Goal: Task Accomplishment & Management: Use online tool/utility

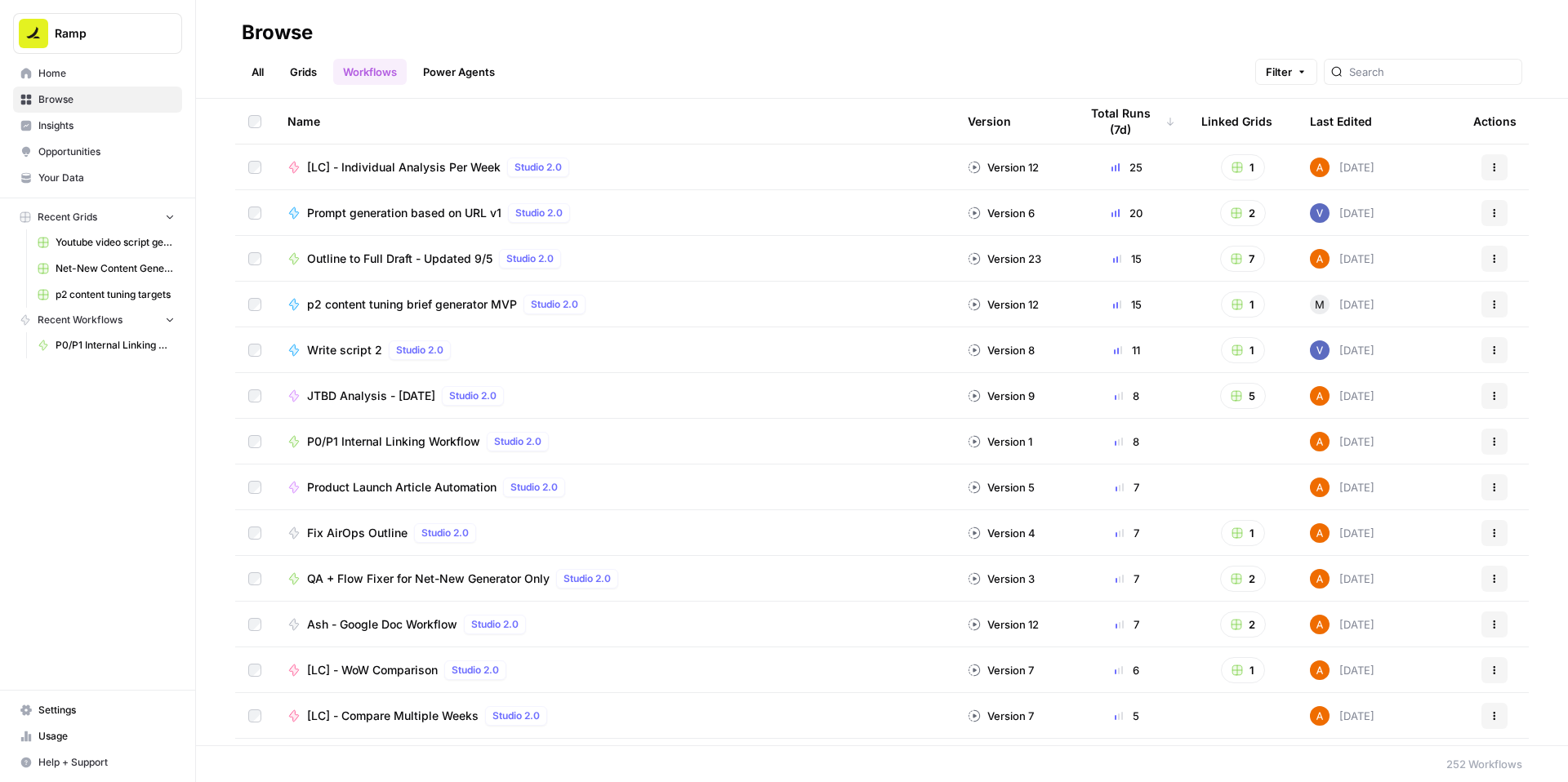
click at [346, 441] on span "P0/P1 Internal Linking Workflow" at bounding box center [393, 442] width 173 height 16
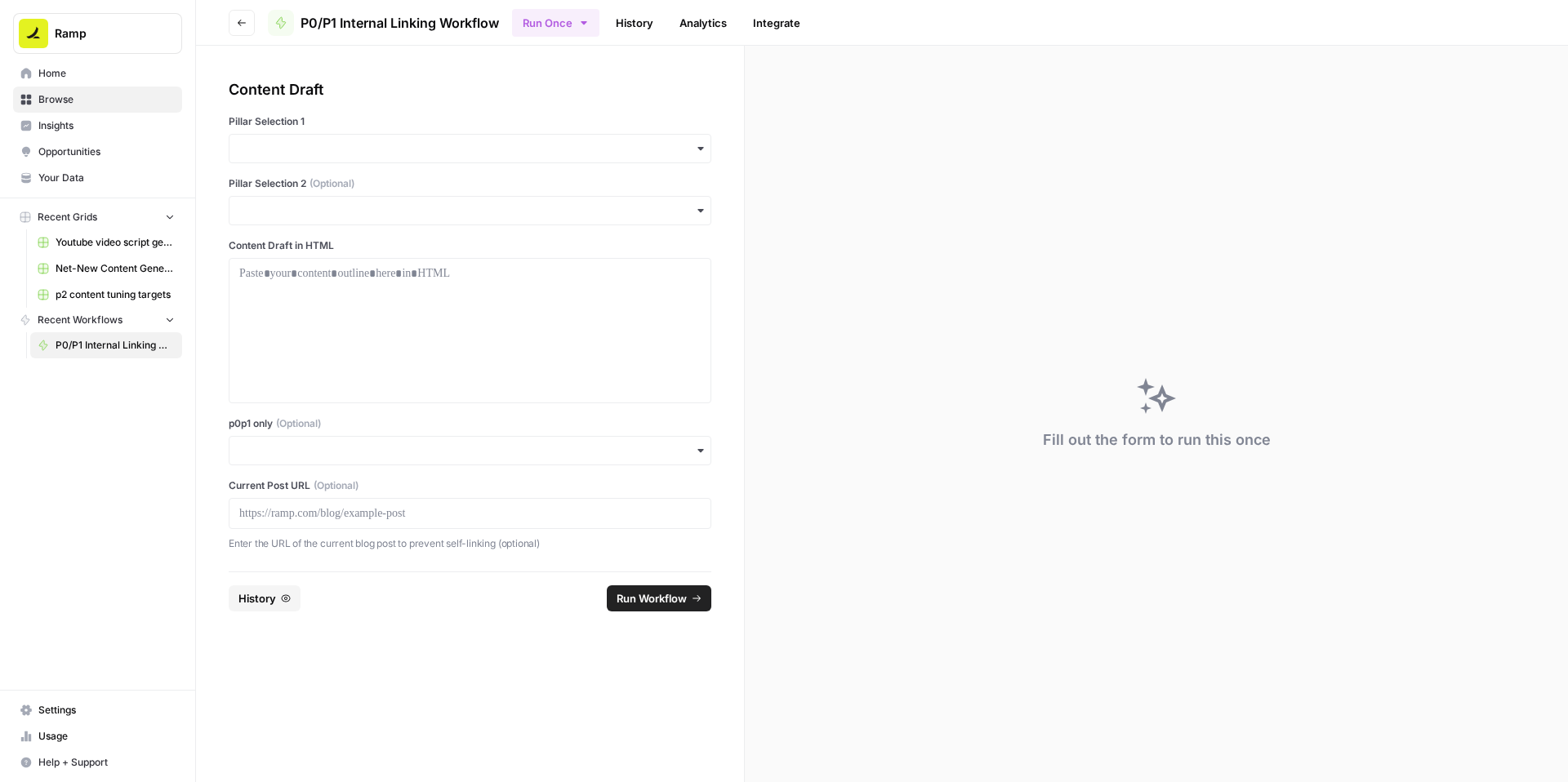
click at [454, 524] on div at bounding box center [469, 513] width 482 height 31
click at [448, 518] on p at bounding box center [470, 513] width 462 height 16
click at [370, 454] on input "p0p1 only (Optional)" at bounding box center [470, 451] width 462 height 16
click at [310, 494] on div "Yes" at bounding box center [469, 494] width 481 height 31
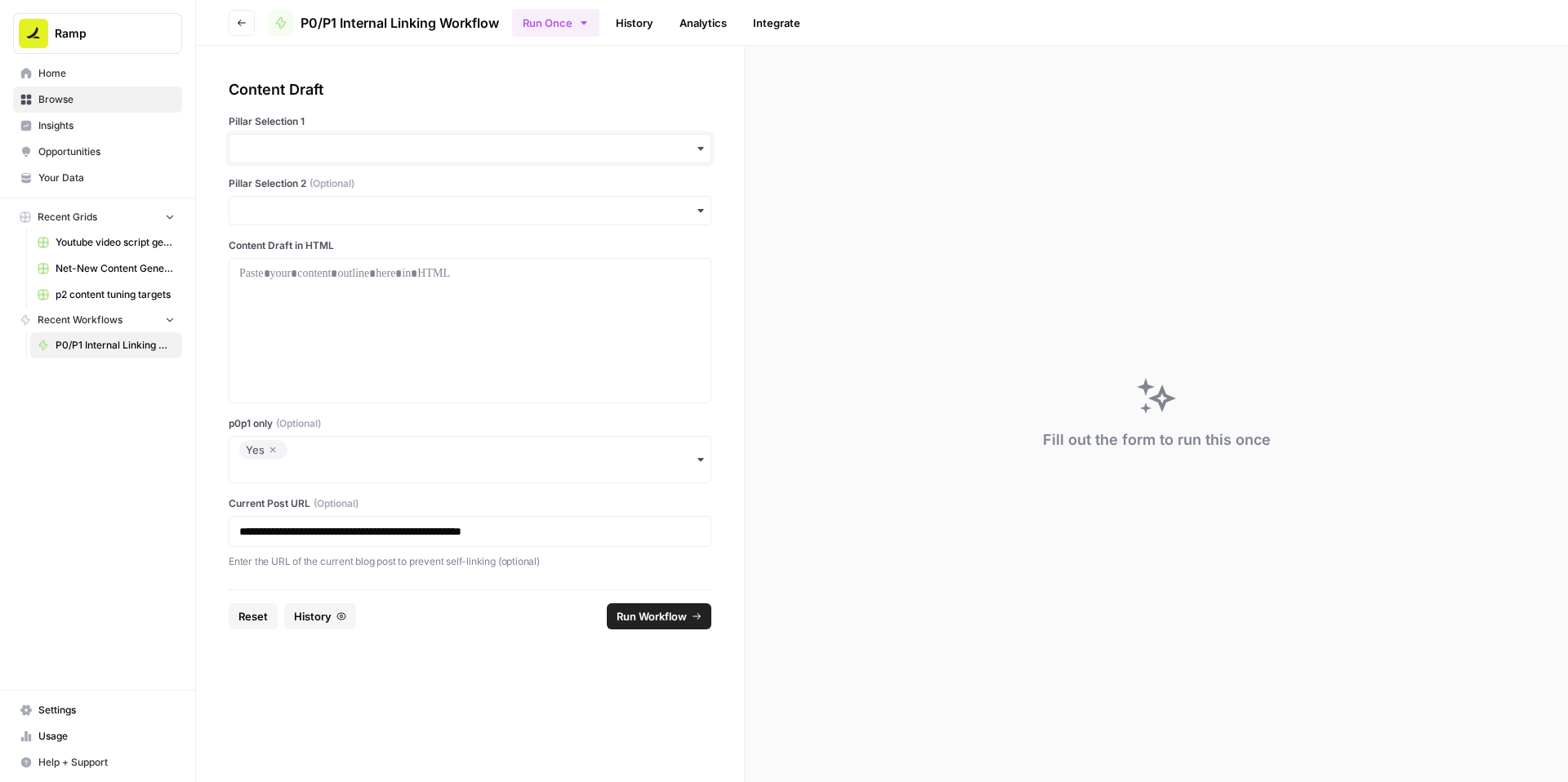
click at [347, 149] on input "Pillar Selection 1" at bounding box center [470, 149] width 462 height 16
click at [296, 310] on div "Expense Management" at bounding box center [469, 317] width 481 height 31
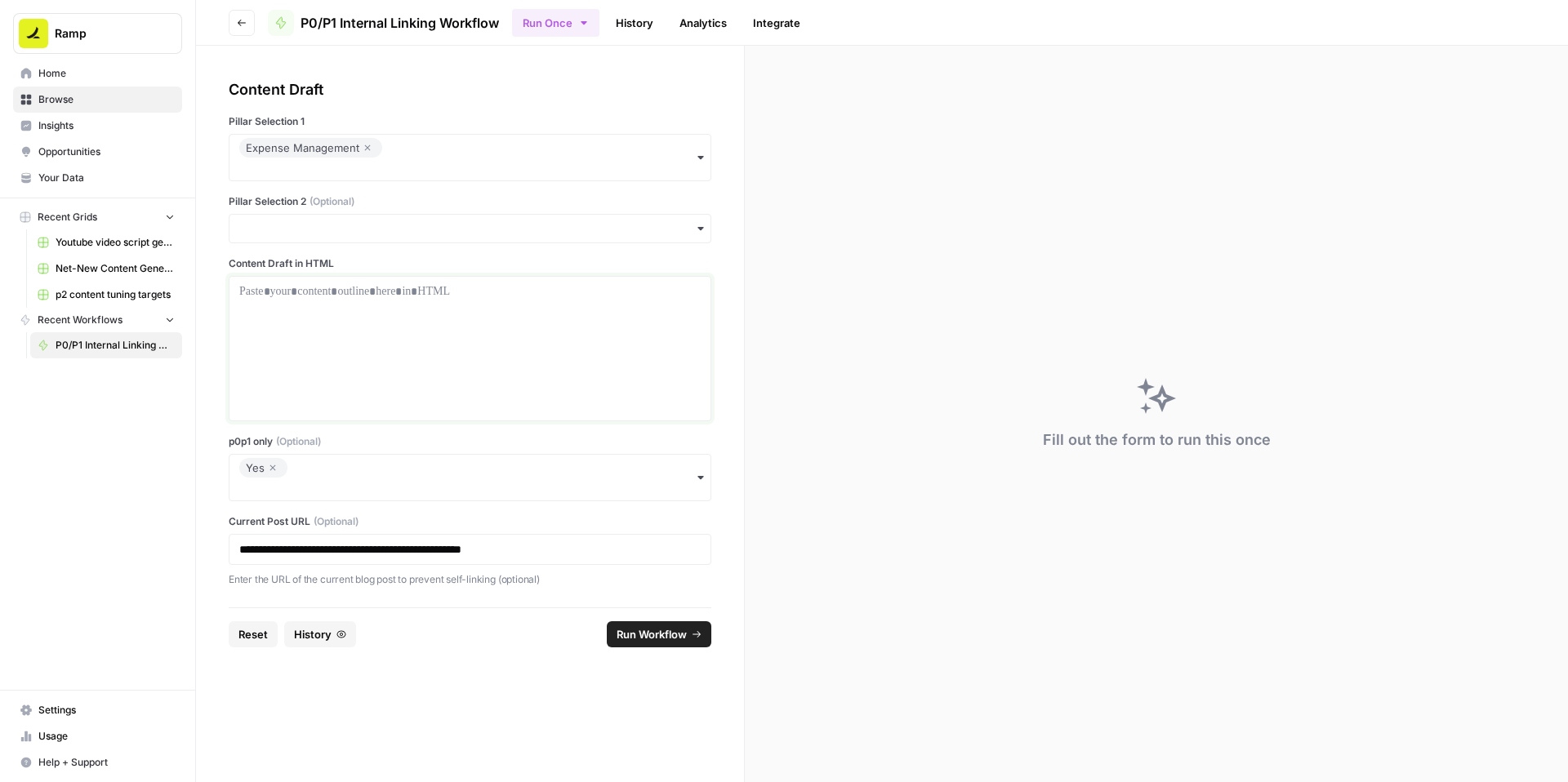
click at [308, 309] on div at bounding box center [470, 348] width 462 height 131
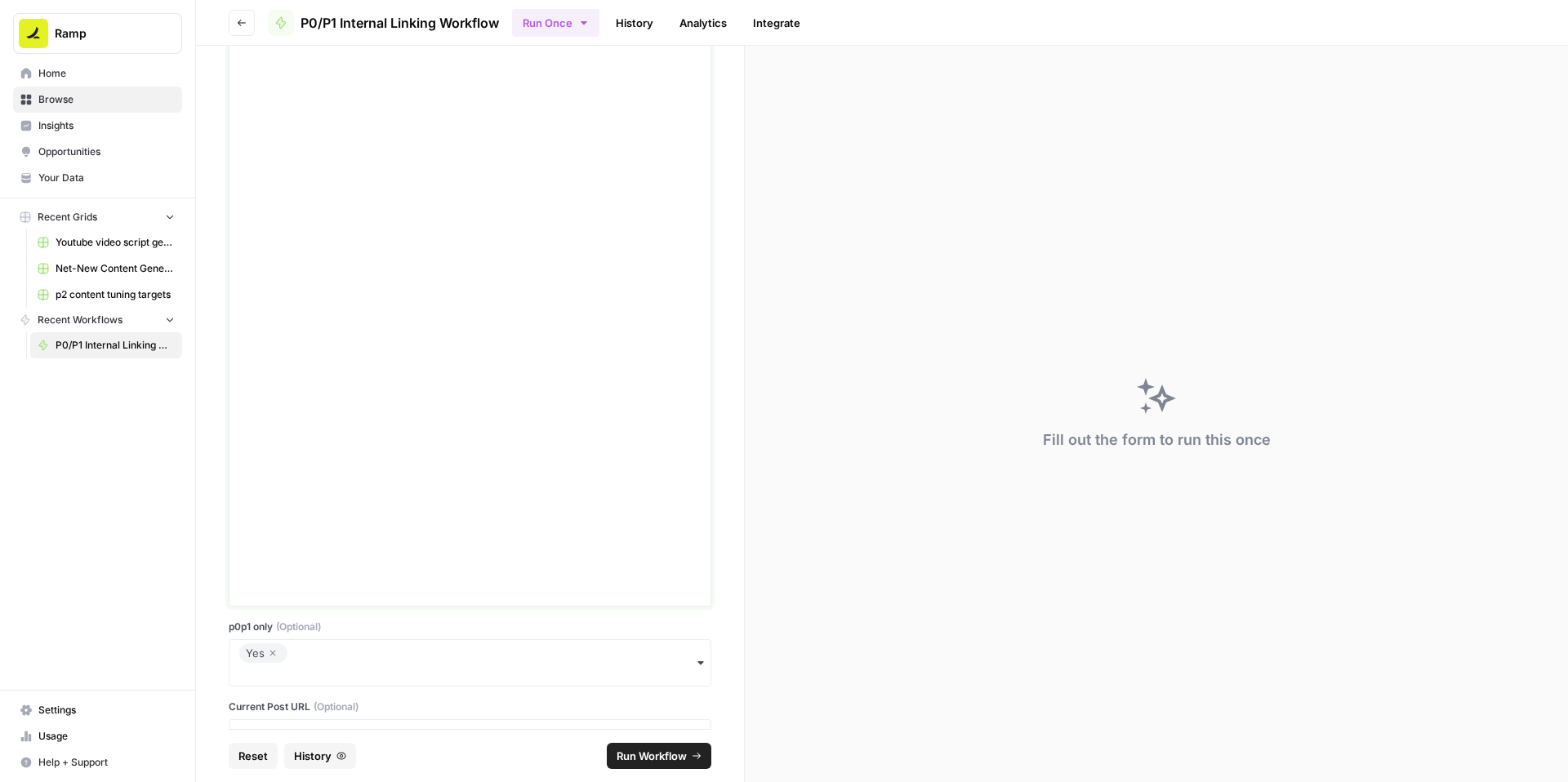
scroll to position [3814, 0]
click at [642, 750] on span "Run Workflow" at bounding box center [651, 757] width 70 height 16
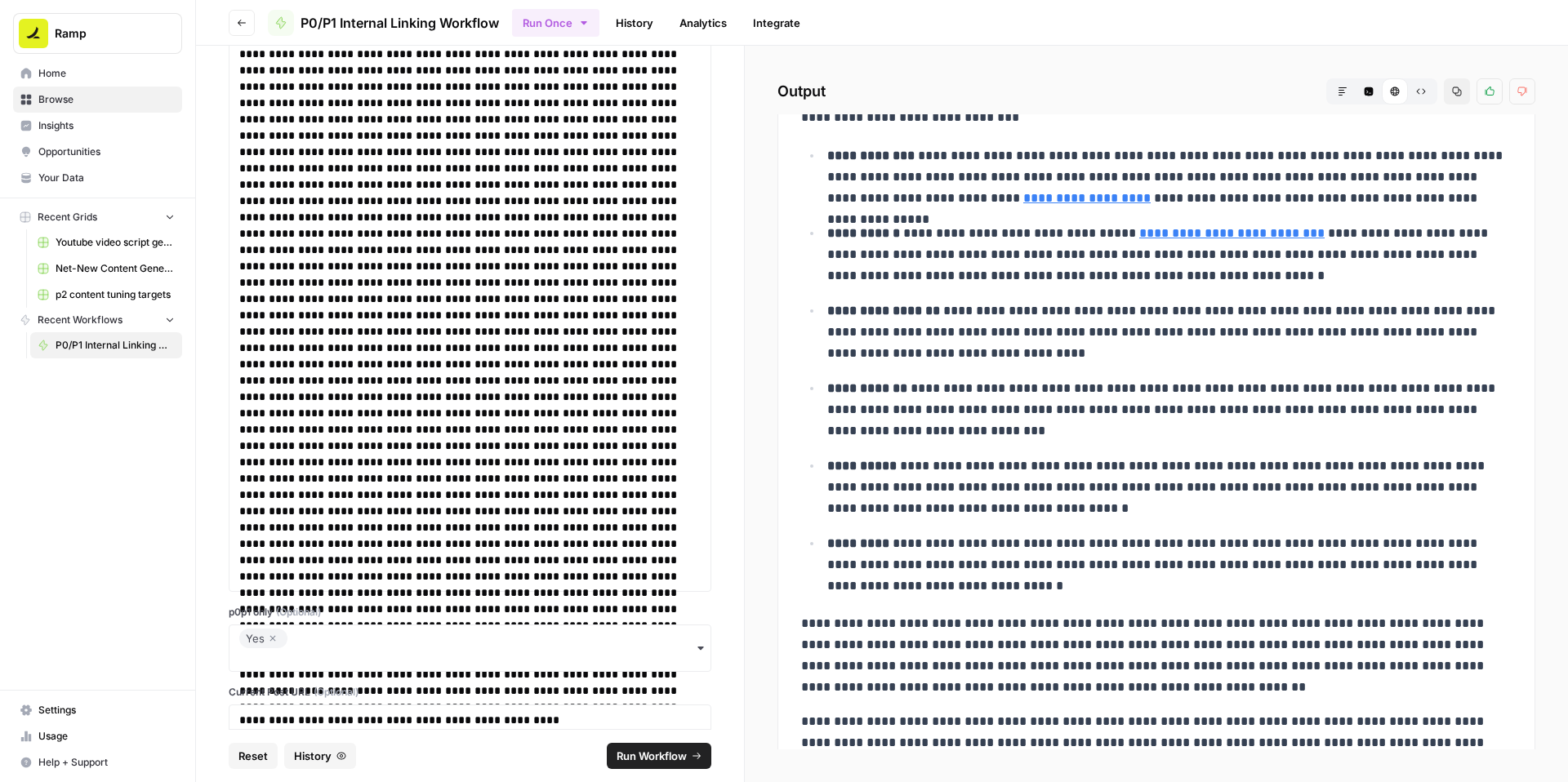
scroll to position [5677, 0]
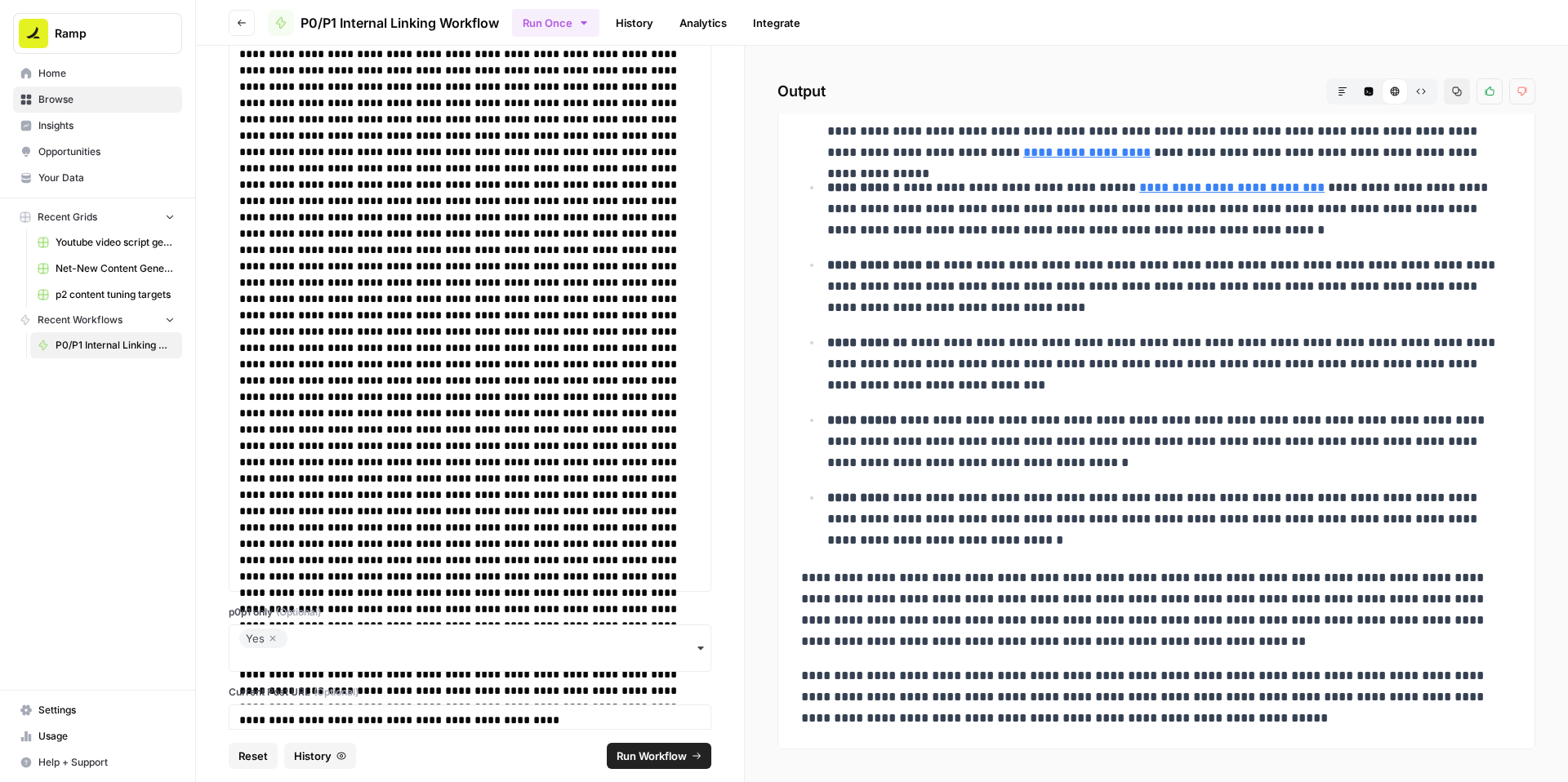
click at [1455, 92] on icon "button" at bounding box center [1456, 91] width 9 height 9
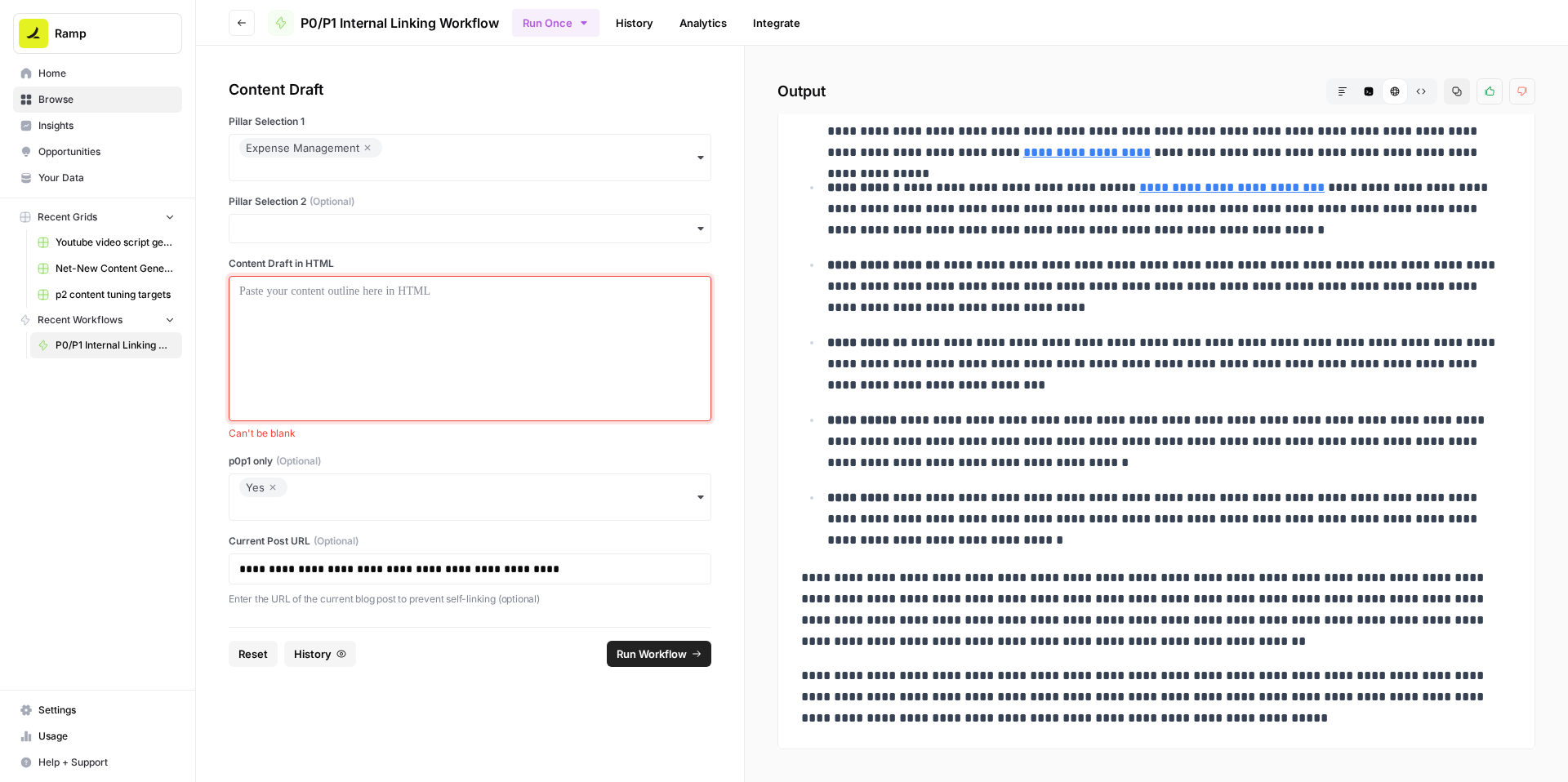
scroll to position [0, 0]
click at [270, 487] on icon "button" at bounding box center [273, 487] width 10 height 20
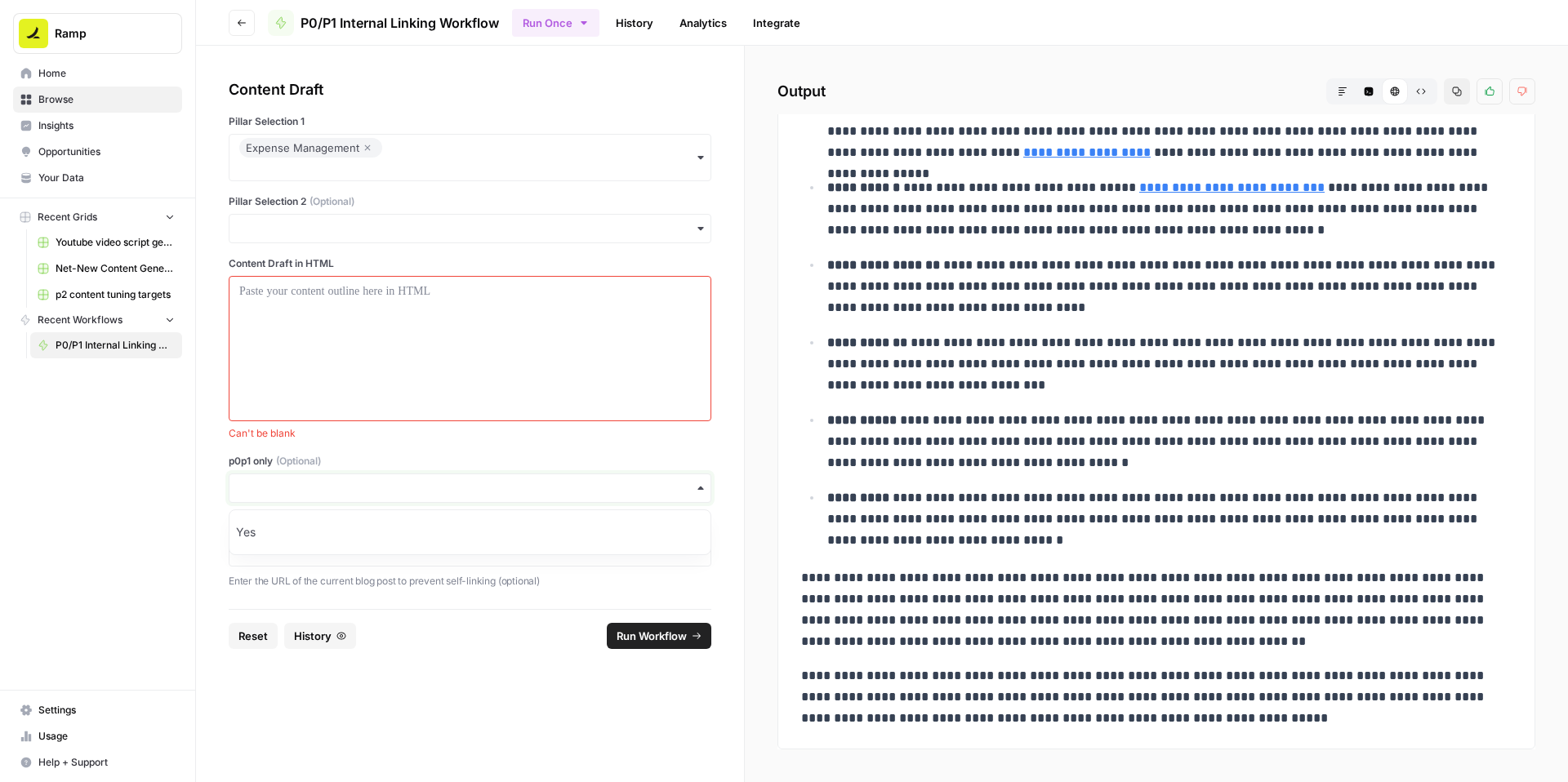
click at [292, 489] on input "p0p1 only (Optional)" at bounding box center [470, 488] width 462 height 16
click at [352, 347] on div at bounding box center [470, 348] width 462 height 131
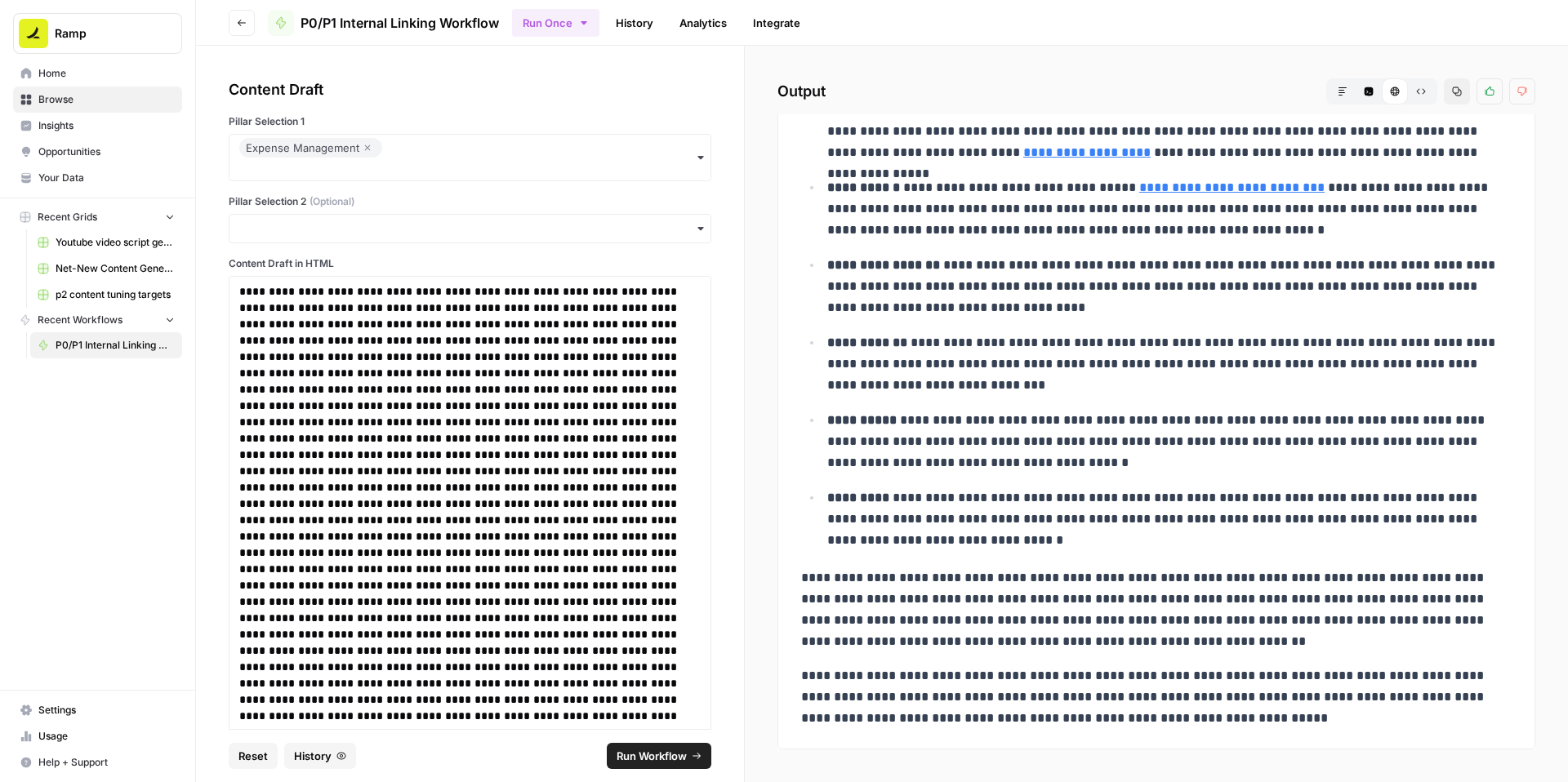
click at [651, 760] on span "Run Workflow" at bounding box center [651, 757] width 70 height 16
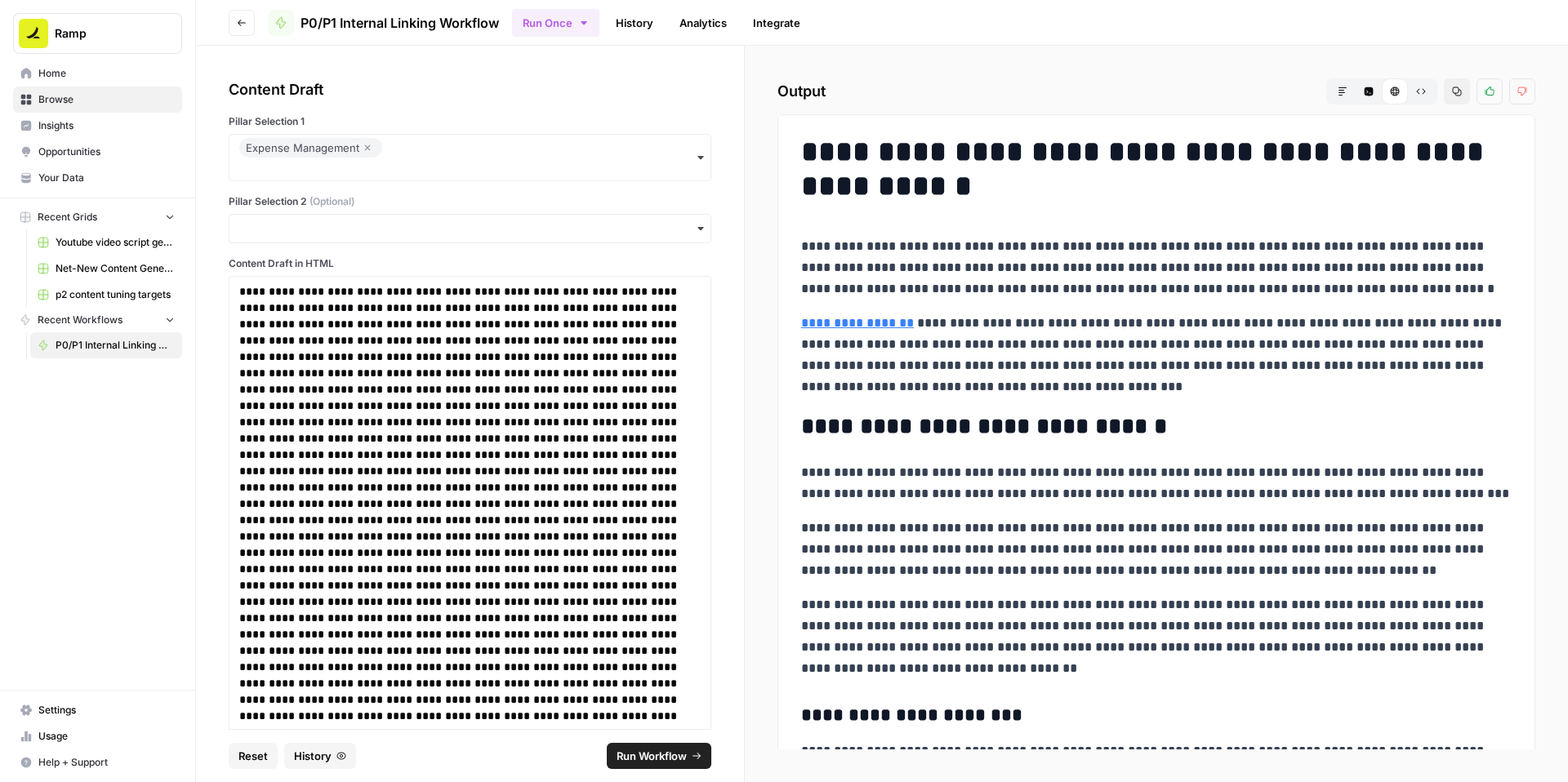
click at [1453, 90] on icon "button" at bounding box center [1456, 91] width 10 height 10
